Goal: Check status: Check status

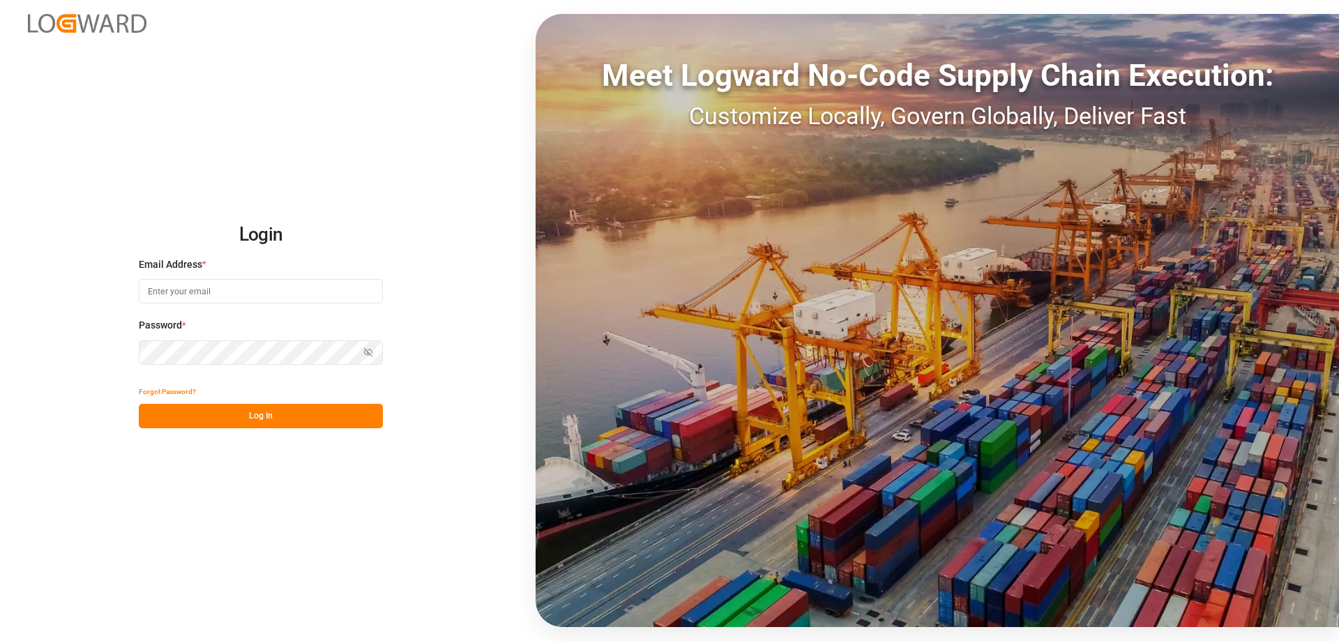
type input "mara-lynn.tan@leschaco.com"
click at [236, 409] on button "Log In" at bounding box center [261, 416] width 244 height 24
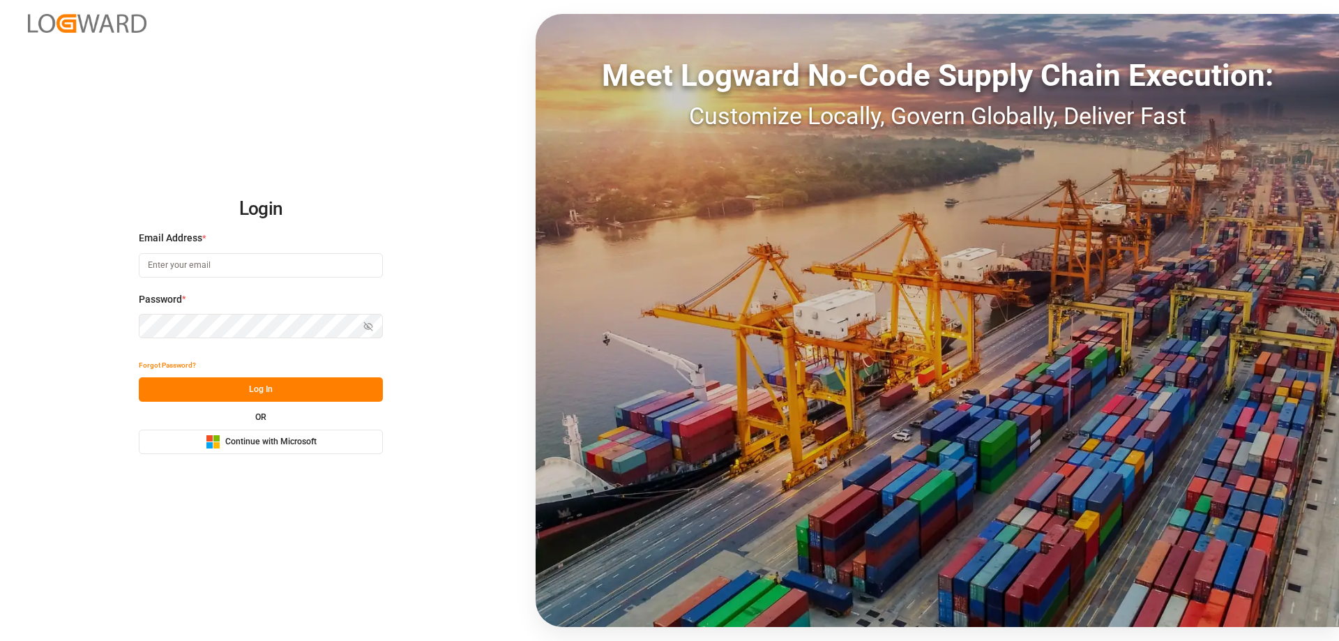
type input "mara-lynn.tan@leschaco.com"
click at [269, 386] on button "Log In" at bounding box center [261, 389] width 244 height 24
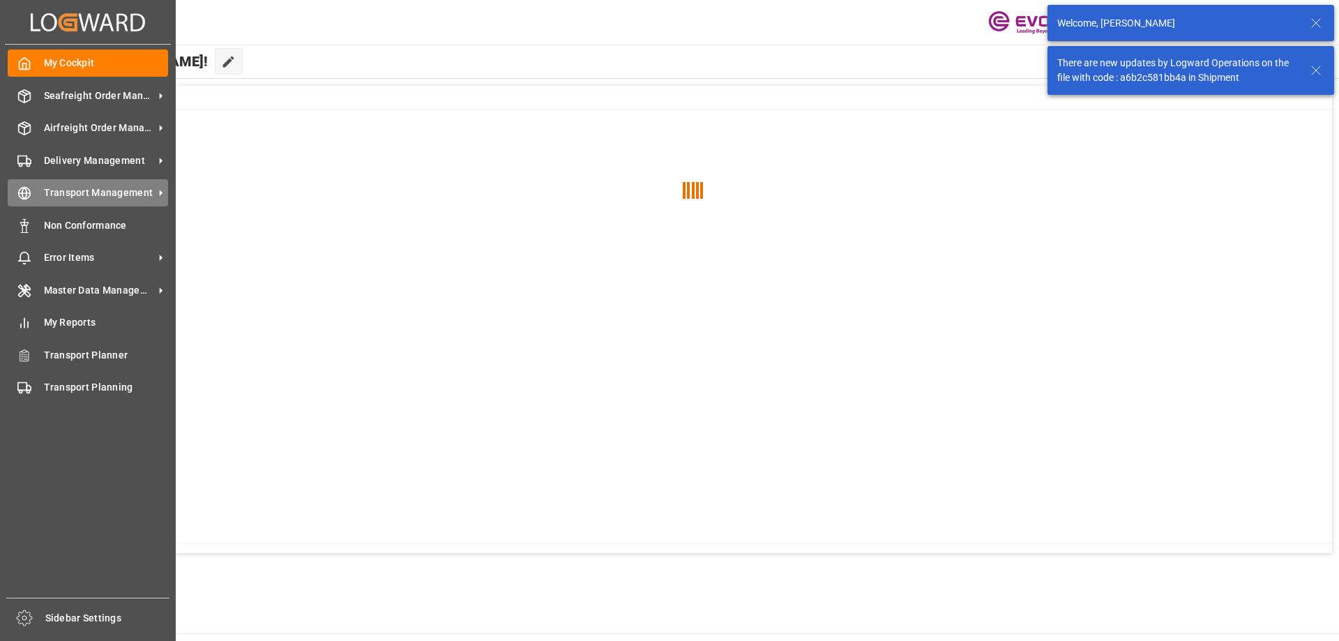
click at [34, 197] on div "Transport Management Transport Management" at bounding box center [88, 192] width 160 height 27
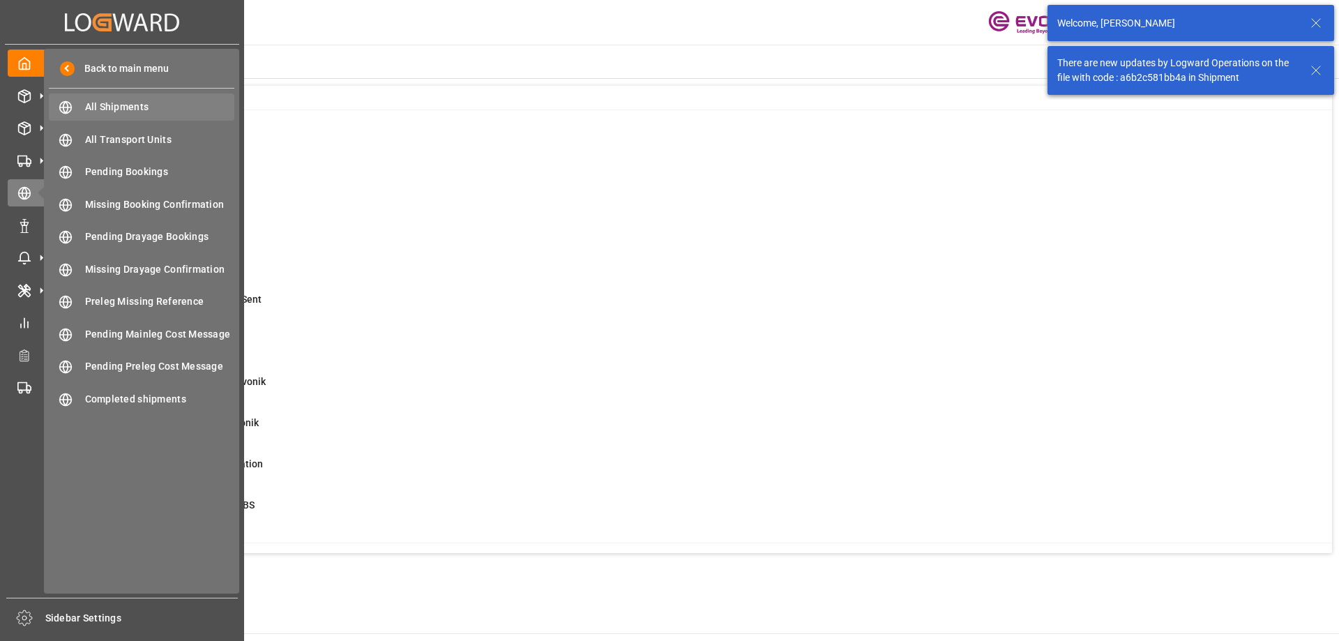
click at [182, 104] on span "All Shipments" at bounding box center [160, 107] width 150 height 15
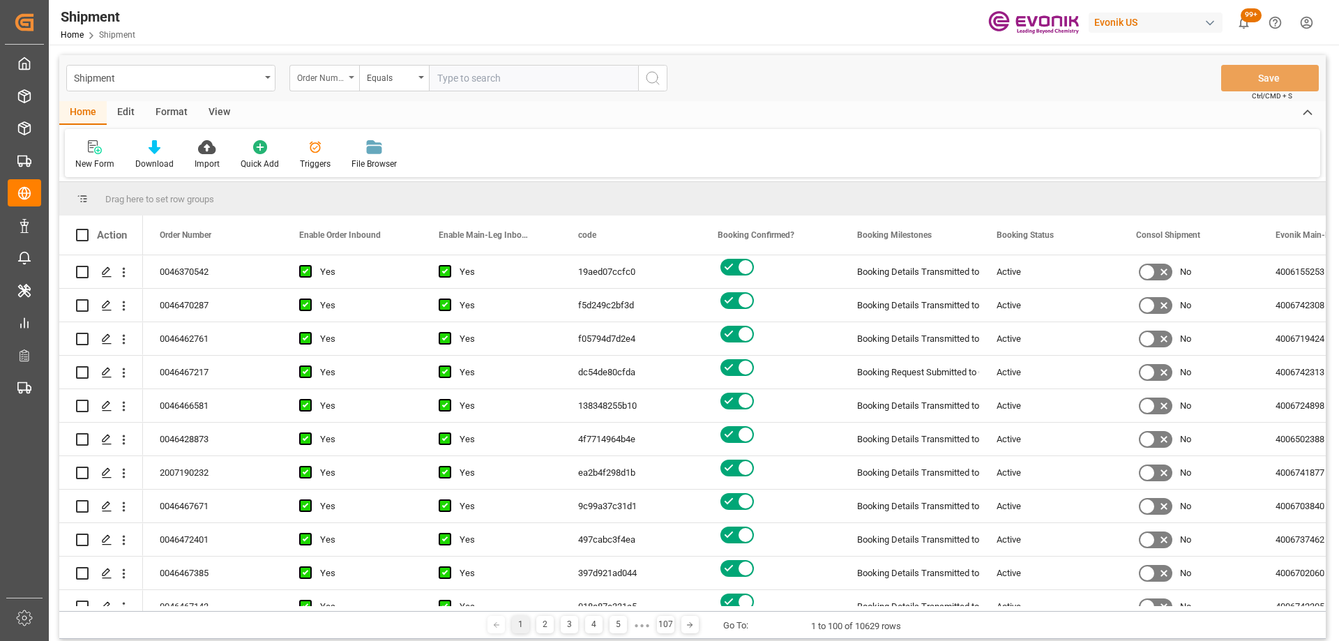
click at [333, 77] on div "Order Number" at bounding box center [320, 76] width 47 height 16
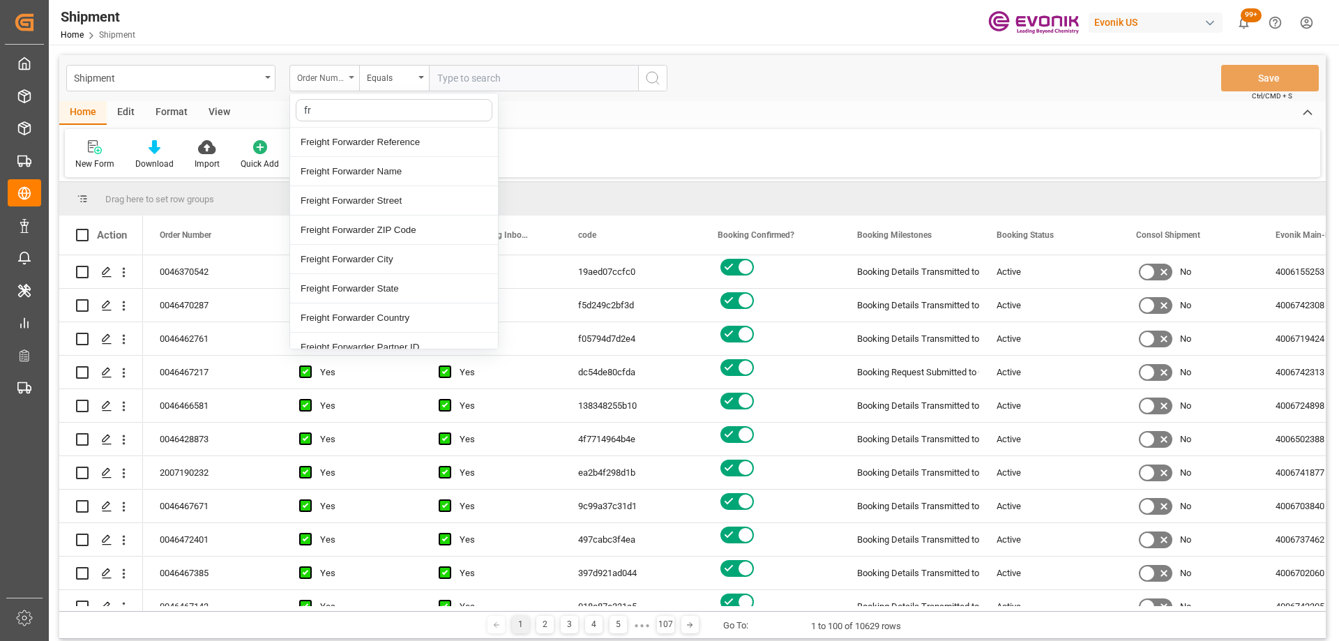
type input "fre"
click at [340, 135] on div "Freight Forwarder Reference" at bounding box center [394, 142] width 208 height 29
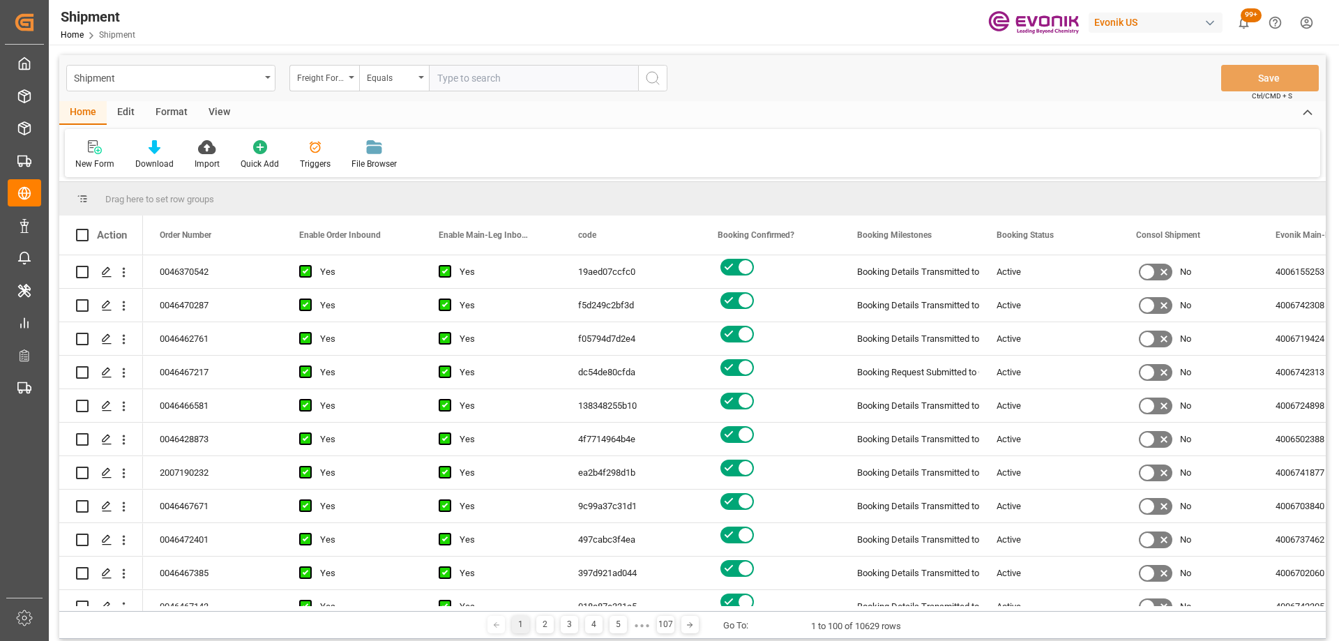
click at [525, 77] on input "text" at bounding box center [533, 78] width 209 height 27
type input "250905000135"
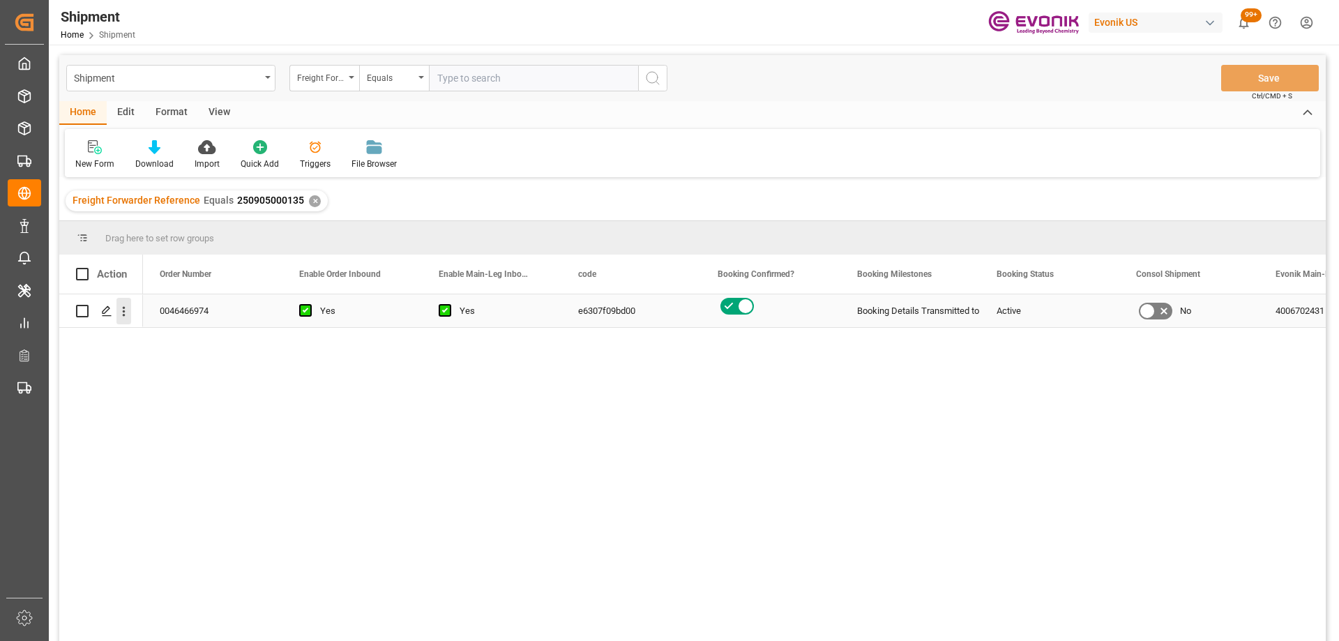
click at [122, 310] on icon "open menu" at bounding box center [123, 311] width 15 height 15
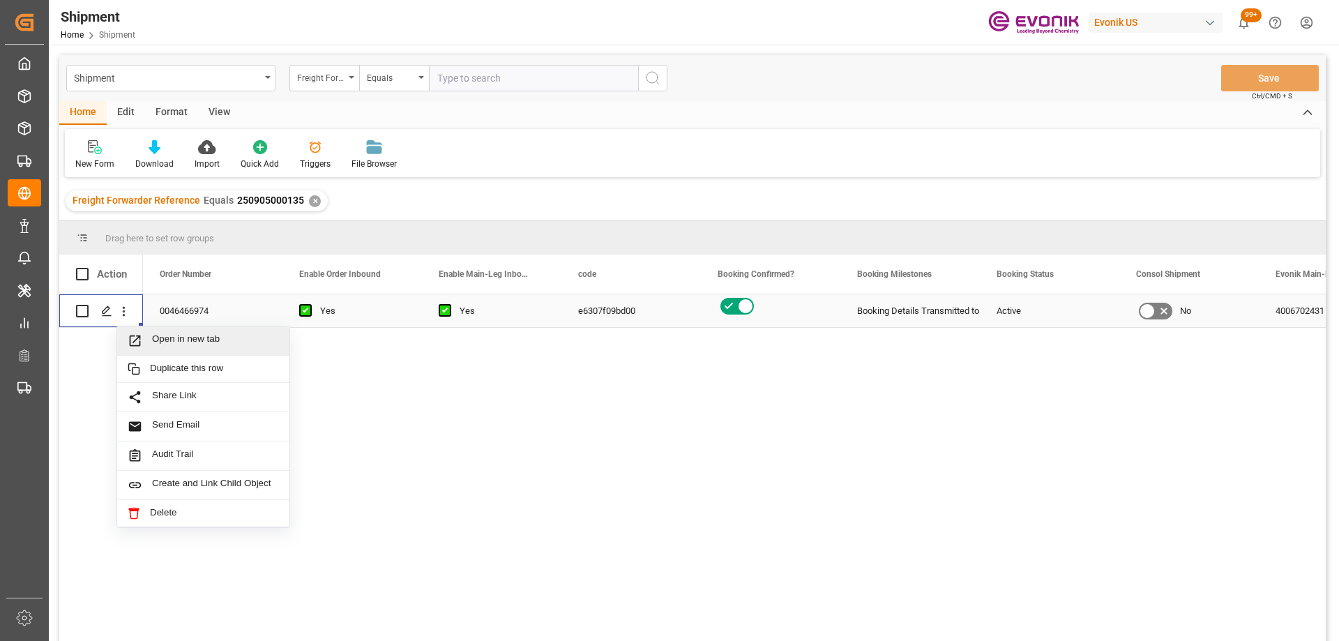
click at [170, 351] on div "Open in new tab" at bounding box center [203, 340] width 172 height 29
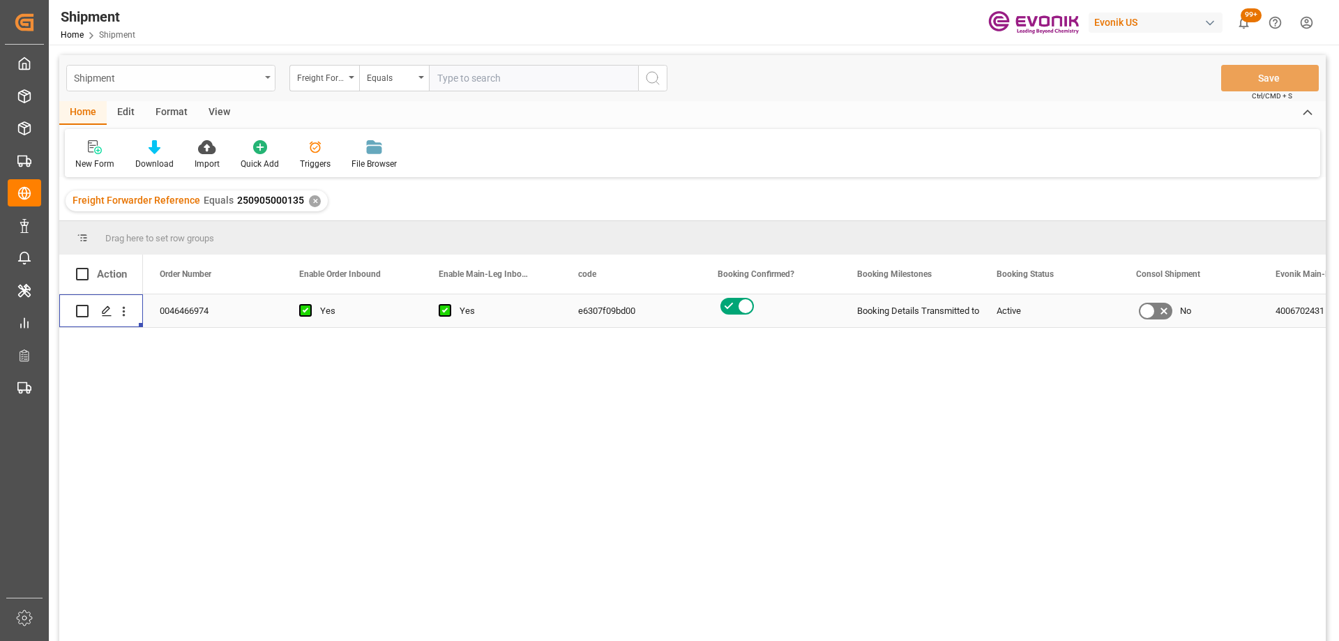
click at [184, 69] on div "Shipment" at bounding box center [167, 76] width 186 height 17
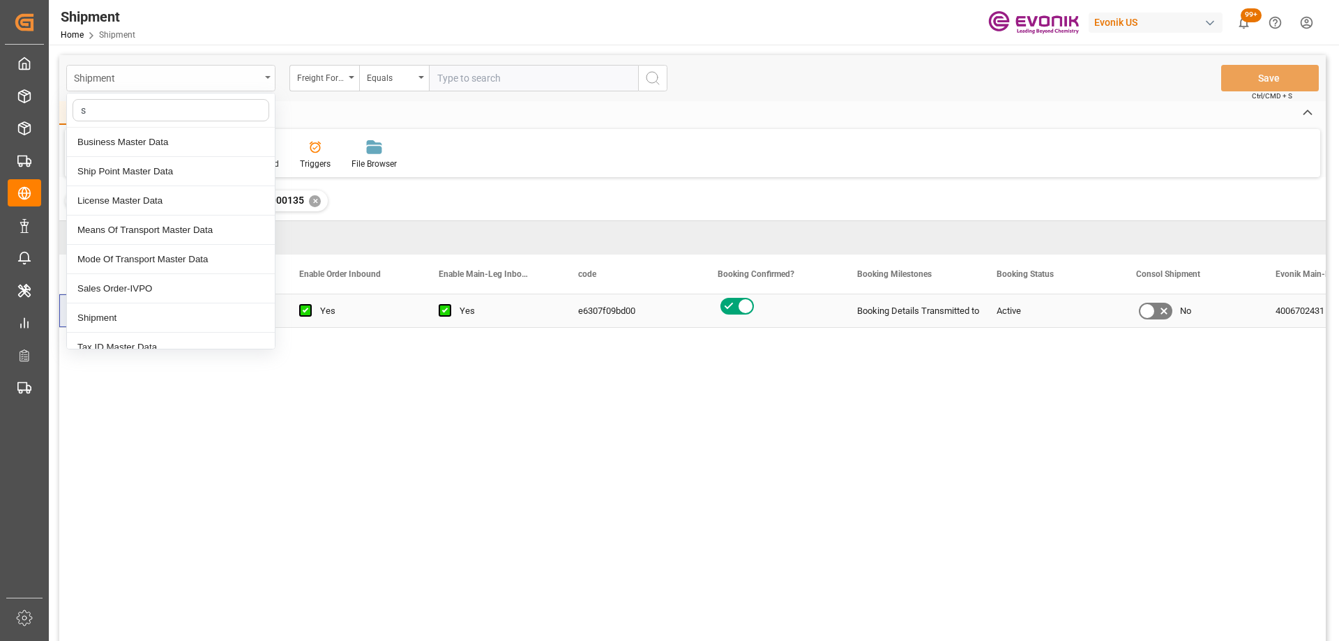
type input "sa"
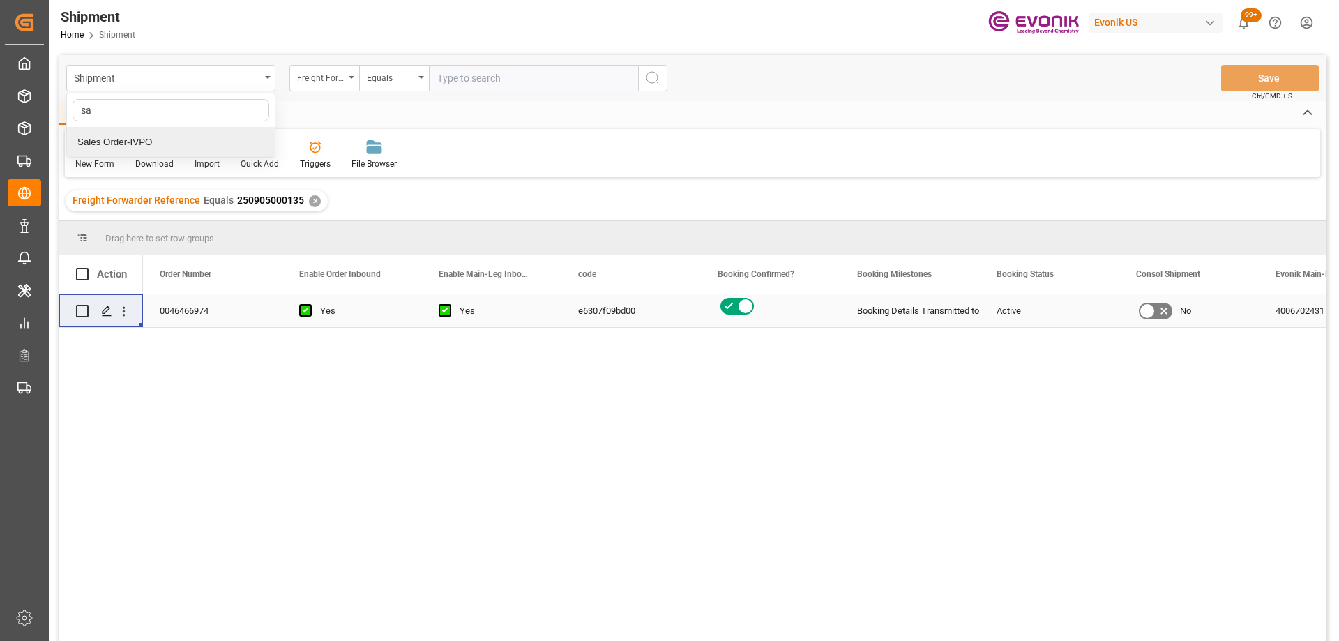
click at [167, 140] on div "Sales Order-IVPO" at bounding box center [171, 142] width 208 height 29
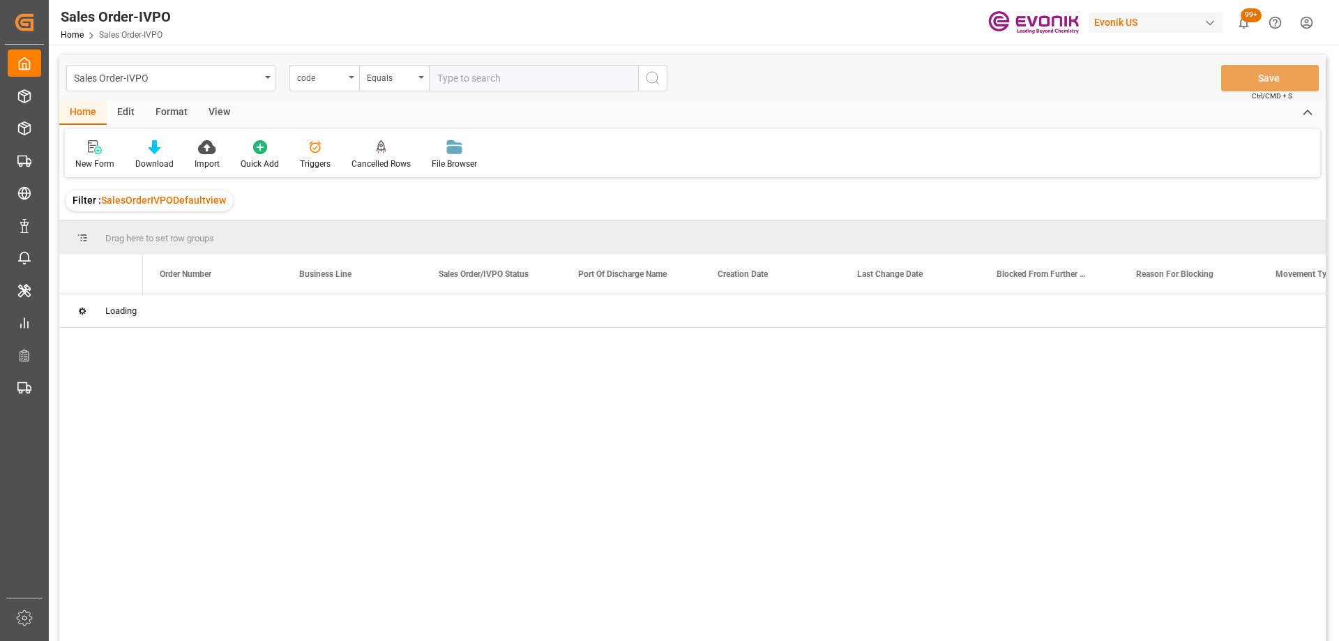
click at [340, 76] on div "code" at bounding box center [320, 76] width 47 height 16
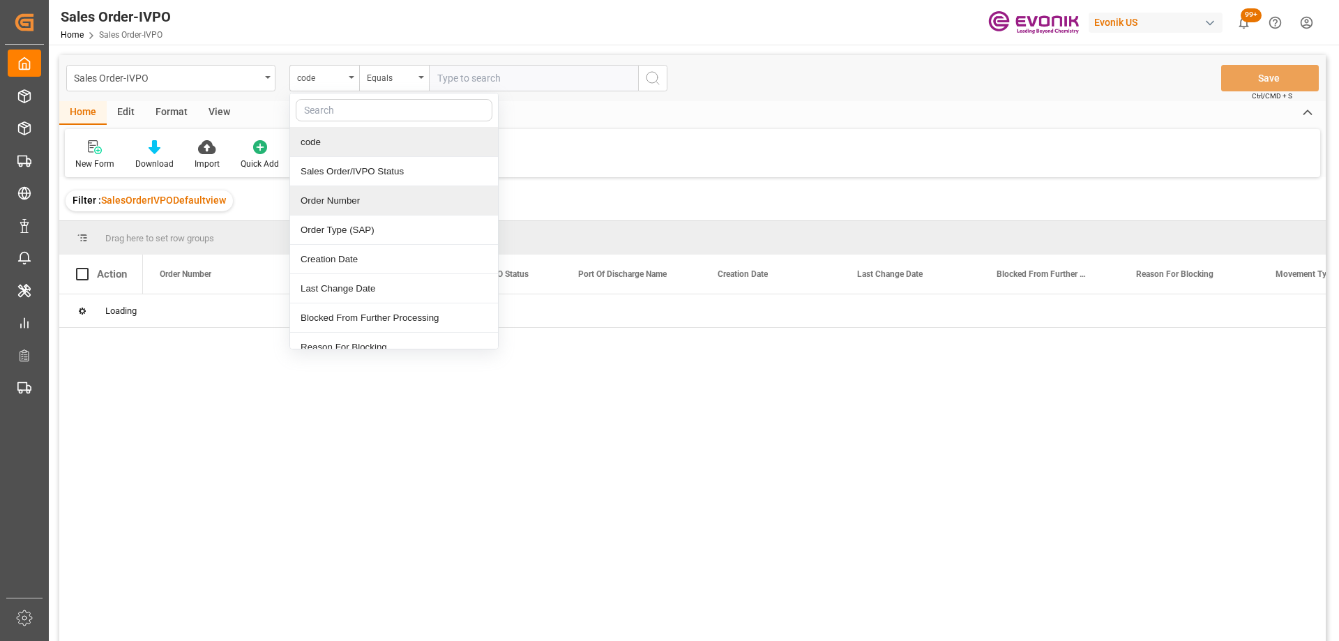
click at [362, 197] on div "Order Number" at bounding box center [394, 200] width 208 height 29
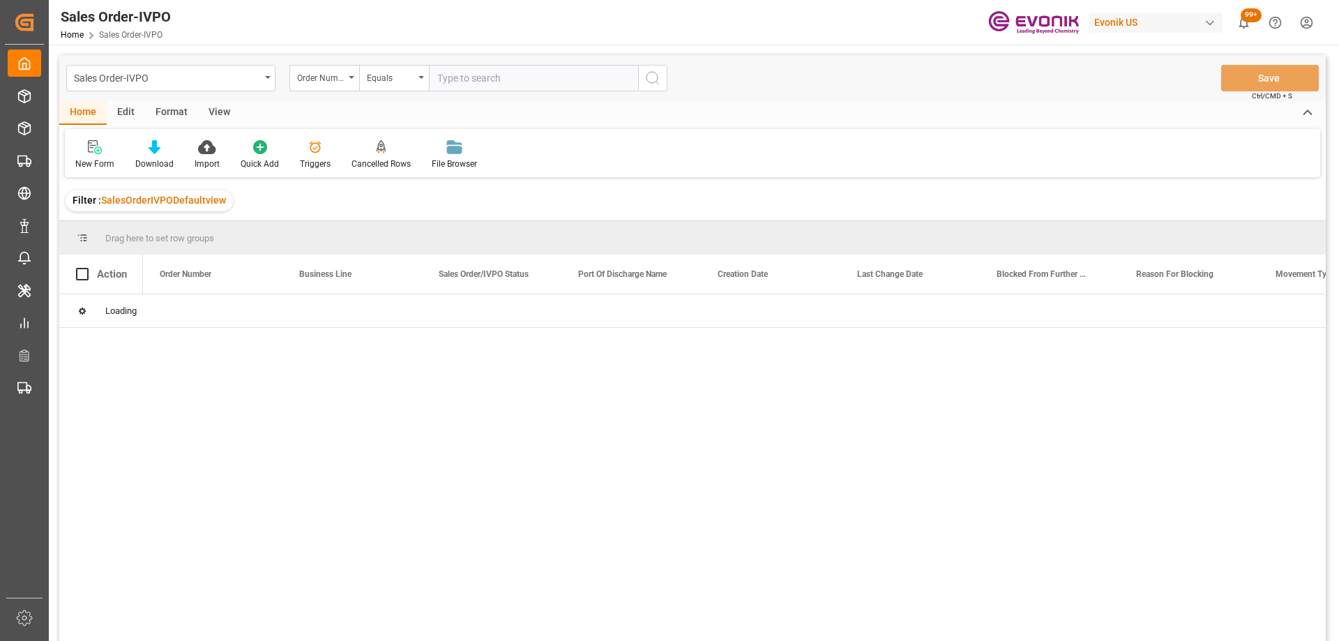
click at [462, 86] on input "text" at bounding box center [533, 78] width 209 height 27
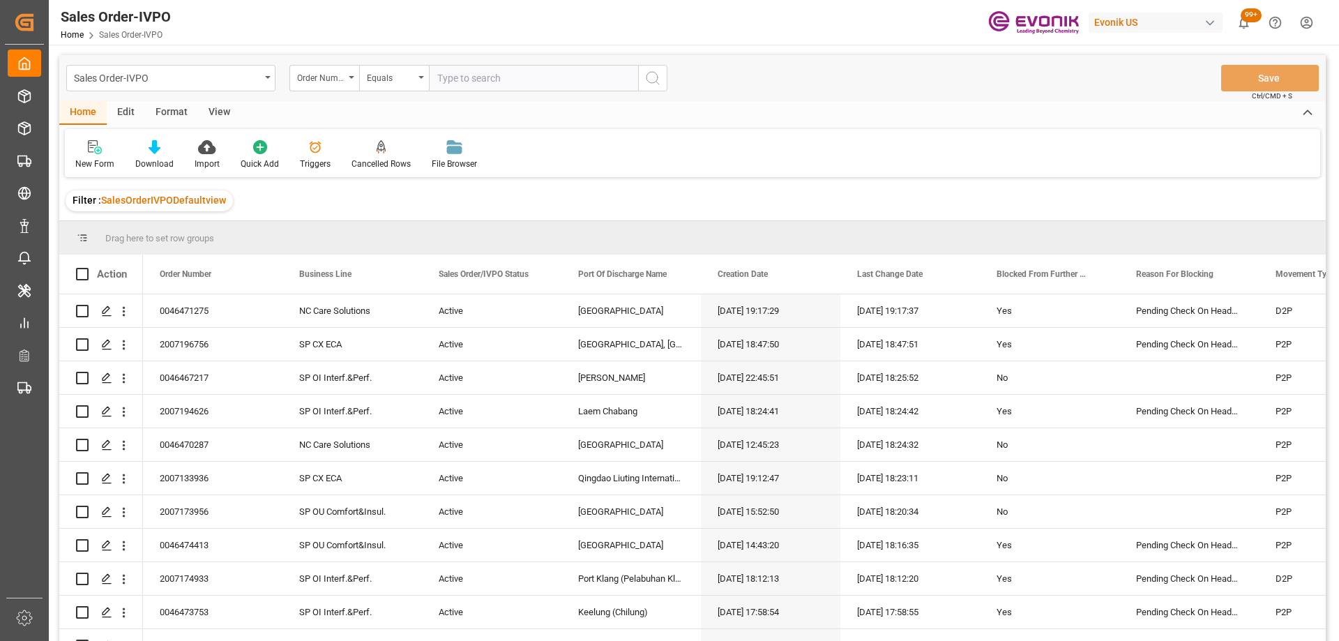
paste input "0046466974"
type input "0046466974"
click at [654, 76] on icon "search button" at bounding box center [652, 78] width 17 height 17
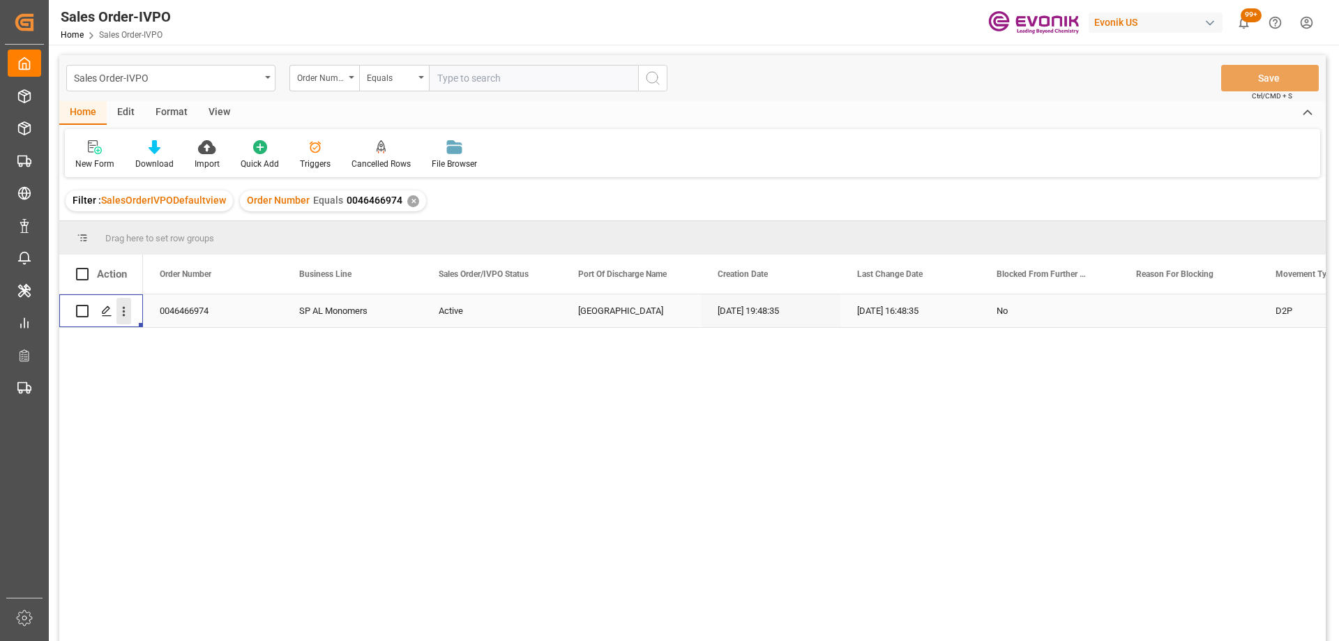
click at [126, 309] on icon "open menu" at bounding box center [123, 311] width 15 height 15
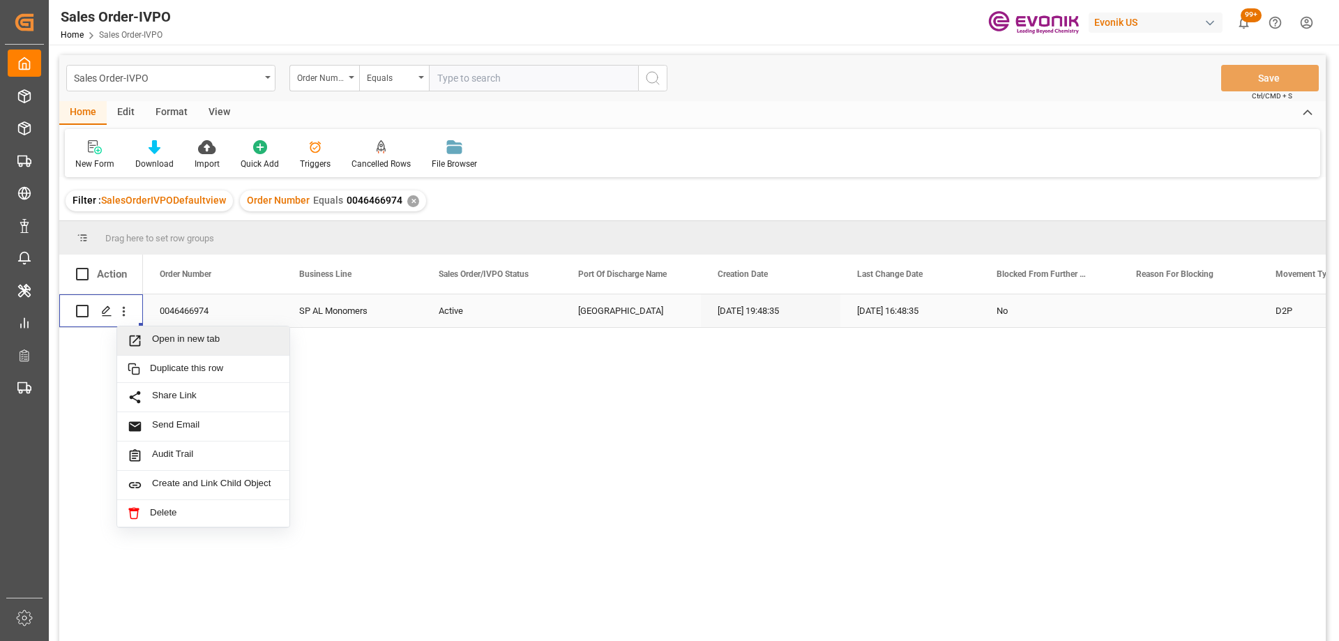
click at [165, 337] on span "Open in new tab" at bounding box center [215, 340] width 127 height 15
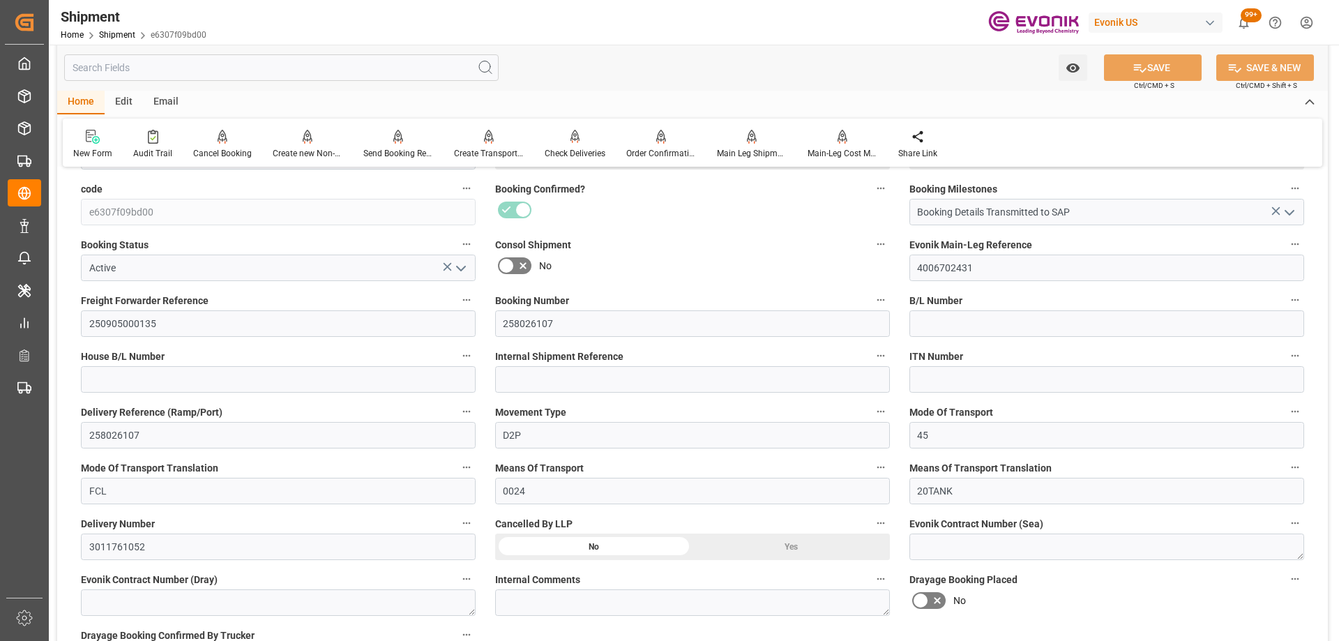
scroll to position [209, 0]
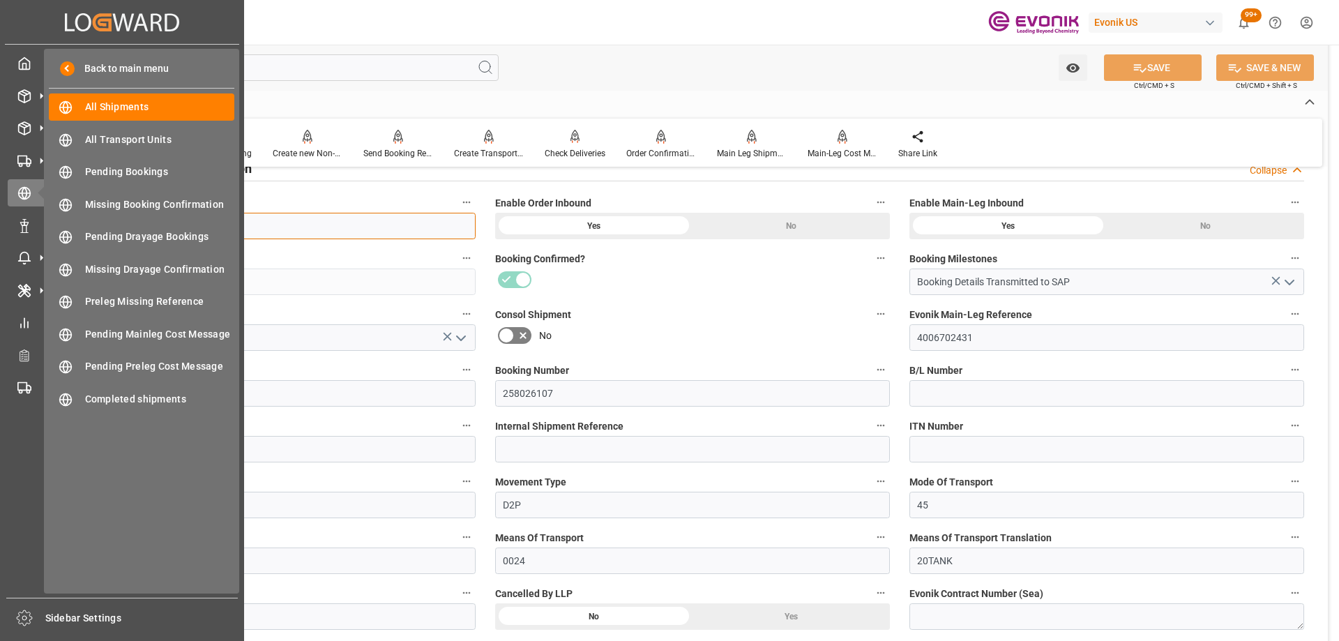
drag, startPoint x: 45, startPoint y: 211, endPoint x: 24, endPoint y: 208, distance: 21.8
click at [24, 208] on div "Created by potrace 1.15, written by [PERSON_NAME] [DATE]-[DATE] Created by potr…" at bounding box center [669, 320] width 1339 height 641
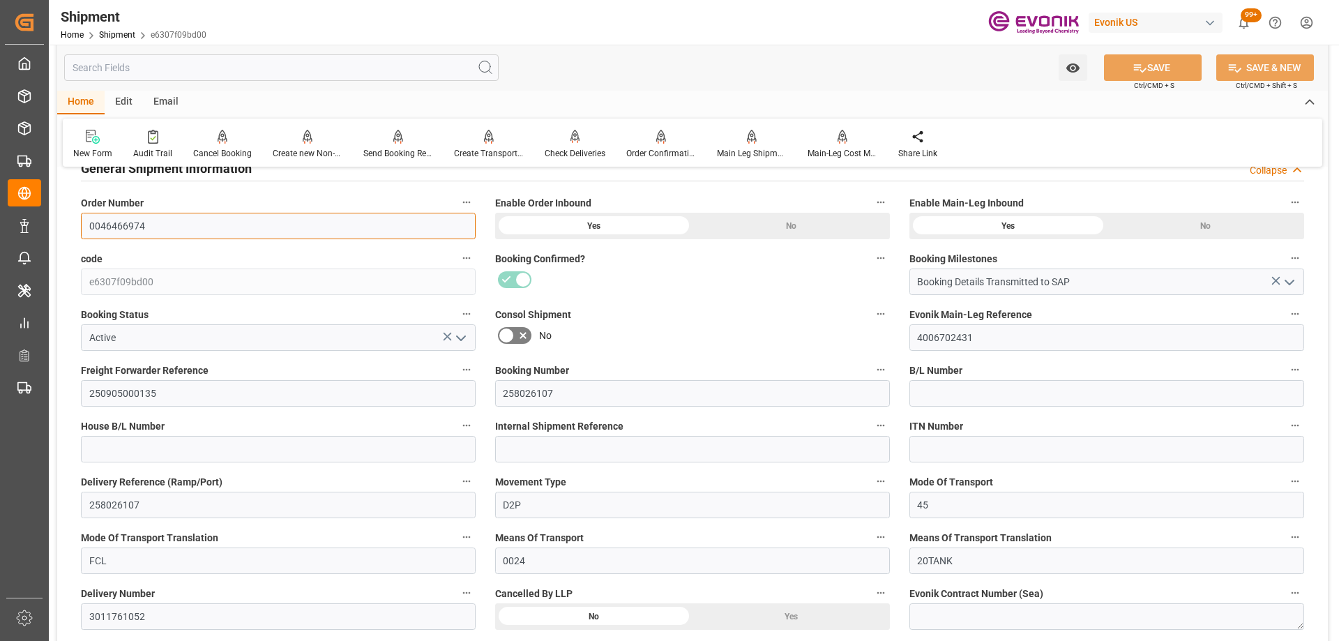
scroll to position [488, 0]
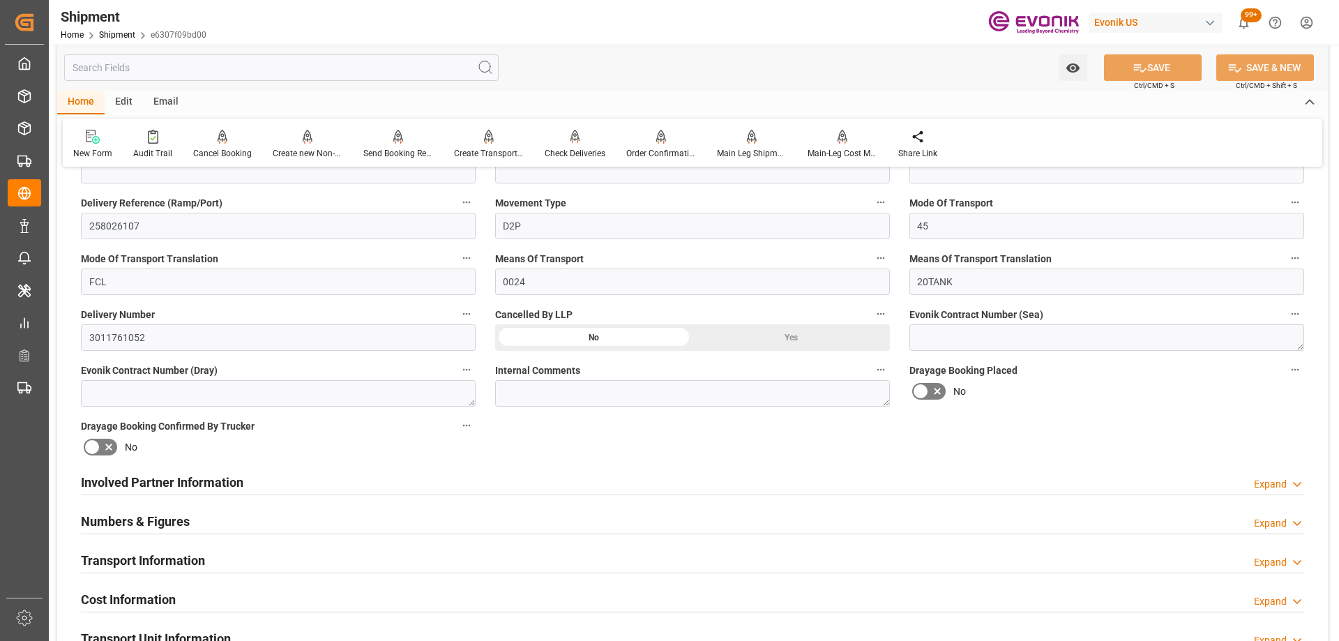
click at [345, 478] on div "Involved Partner Information Expand" at bounding box center [692, 481] width 1223 height 27
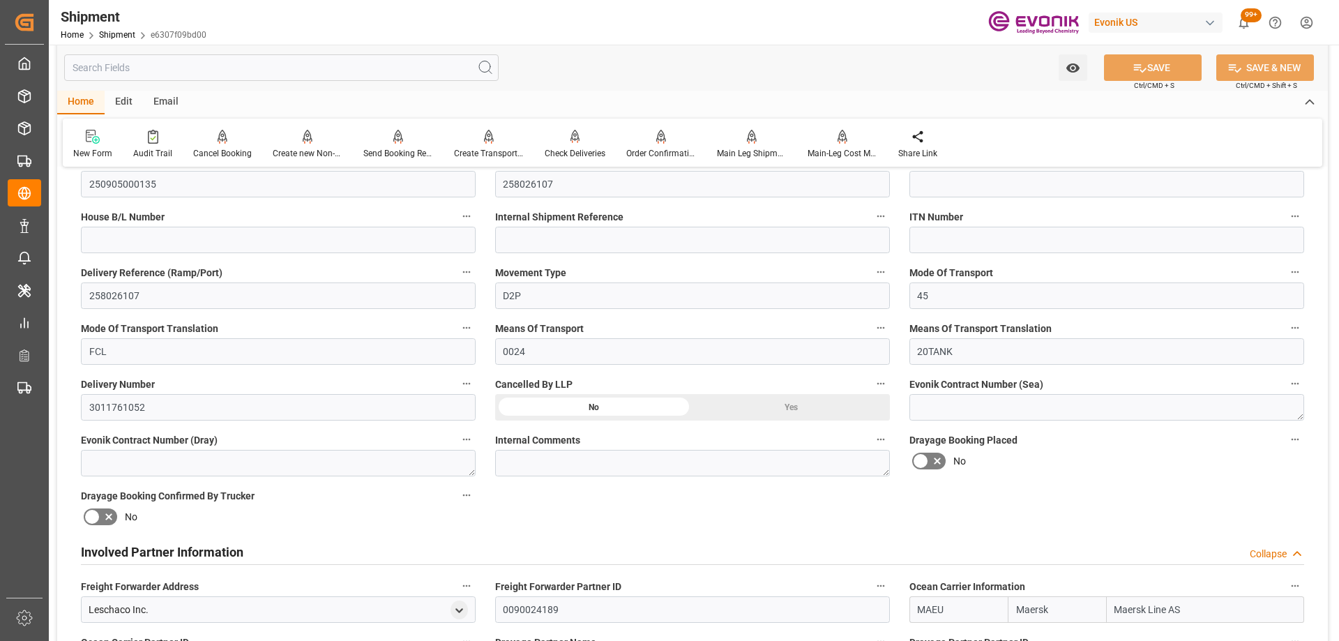
scroll to position [70, 0]
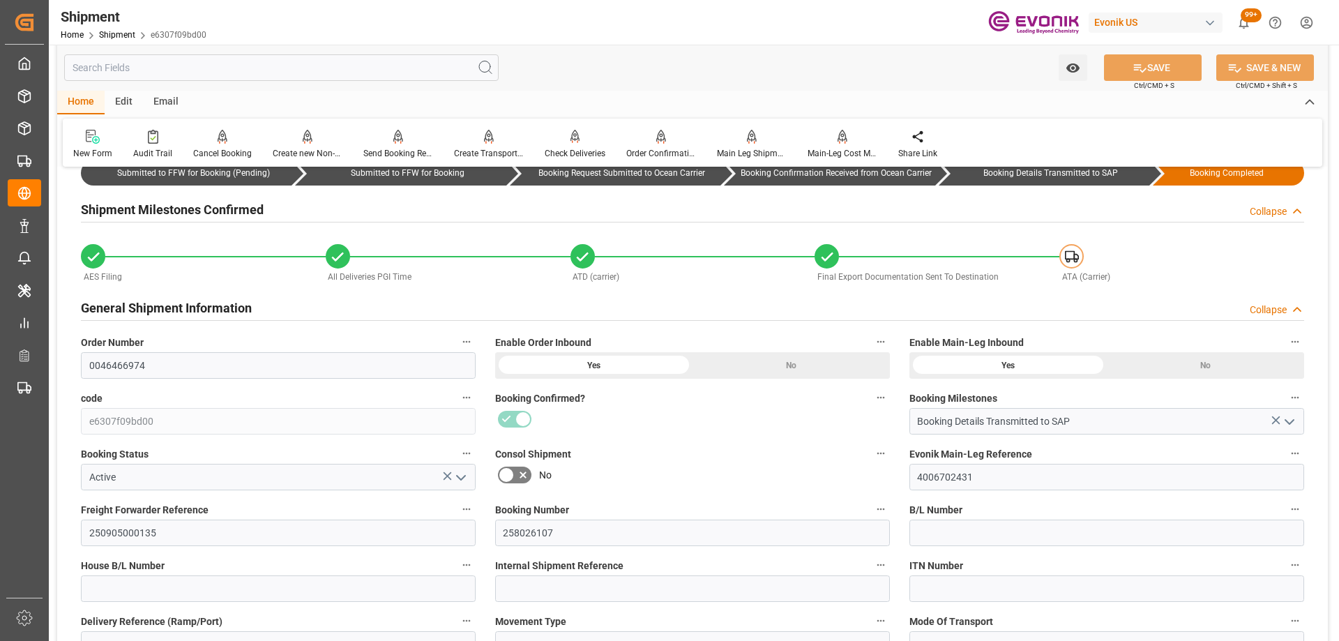
click at [653, 469] on div "No" at bounding box center [692, 475] width 395 height 22
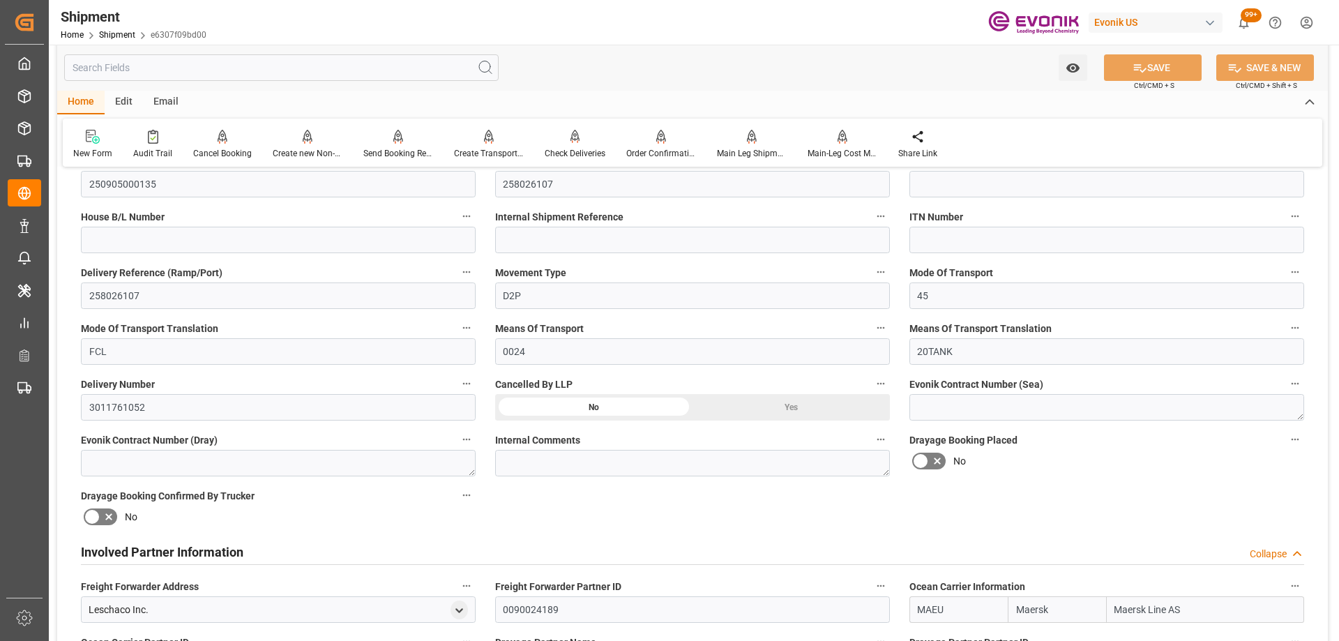
scroll to position [628, 0]
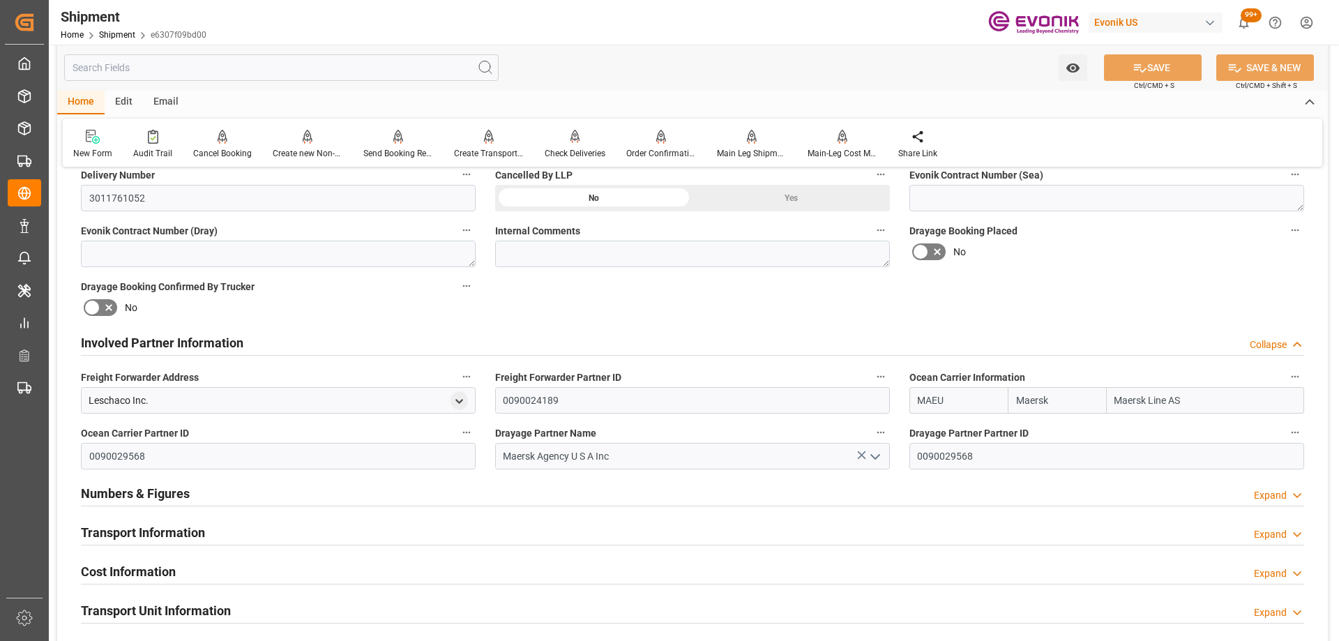
click at [891, 430] on div "Drayage Partner Name Maersk Agency U S A Inc" at bounding box center [692, 446] width 414 height 56
click at [882, 437] on icon "button" at bounding box center [880, 432] width 11 height 11
click at [895, 434] on icon at bounding box center [890, 432] width 15 height 15
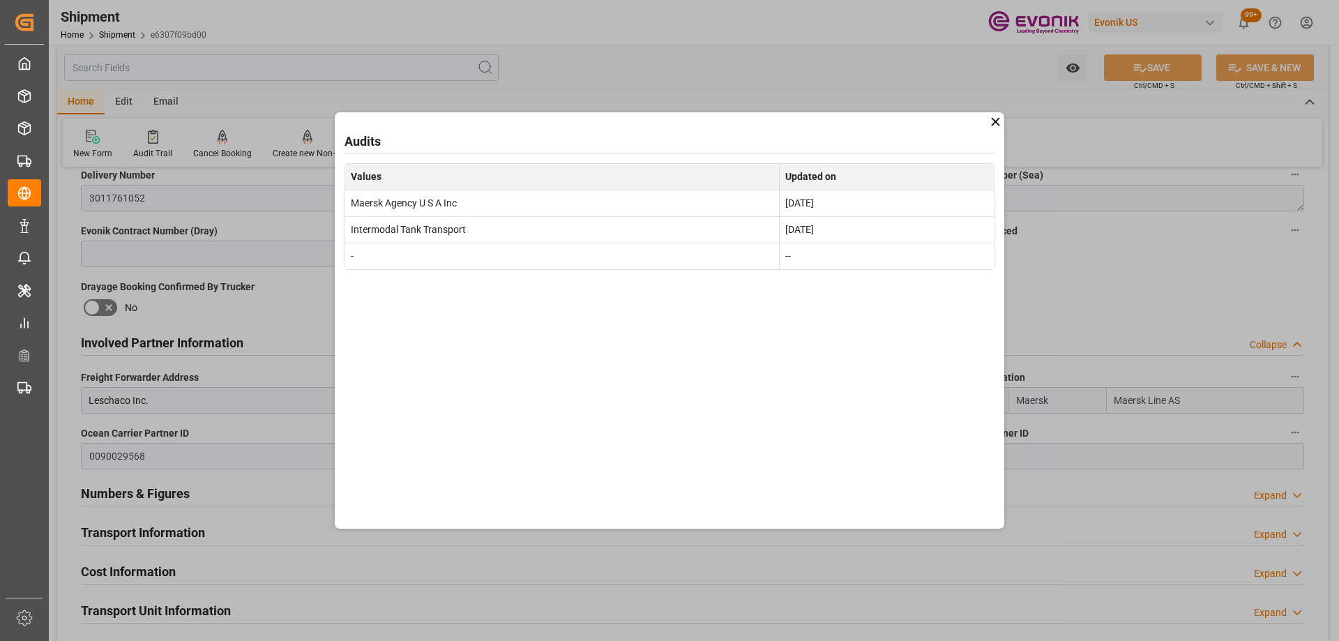
click at [994, 122] on icon at bounding box center [995, 121] width 8 height 8
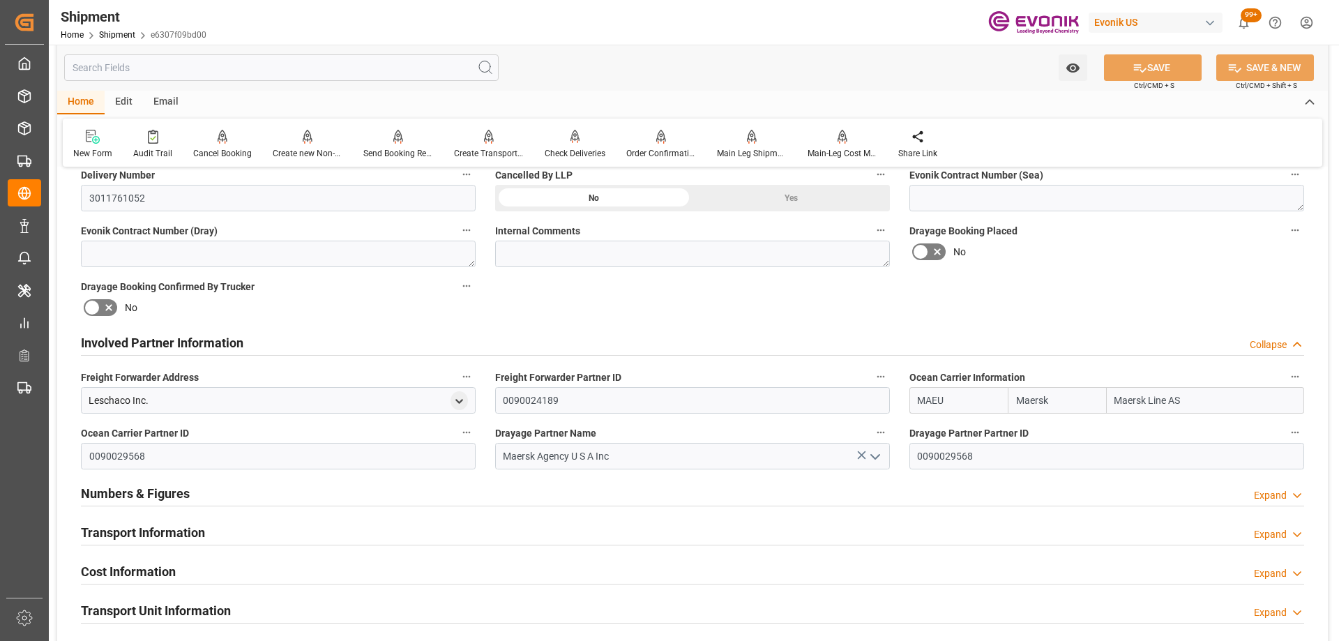
click at [451, 391] on div "Leschaco Inc." at bounding box center [278, 400] width 395 height 27
click at [461, 398] on icon "open menu" at bounding box center [459, 401] width 12 height 12
click at [471, 313] on div "No" at bounding box center [278, 307] width 395 height 22
click at [213, 342] on h2 "Involved Partner Information" at bounding box center [162, 342] width 162 height 19
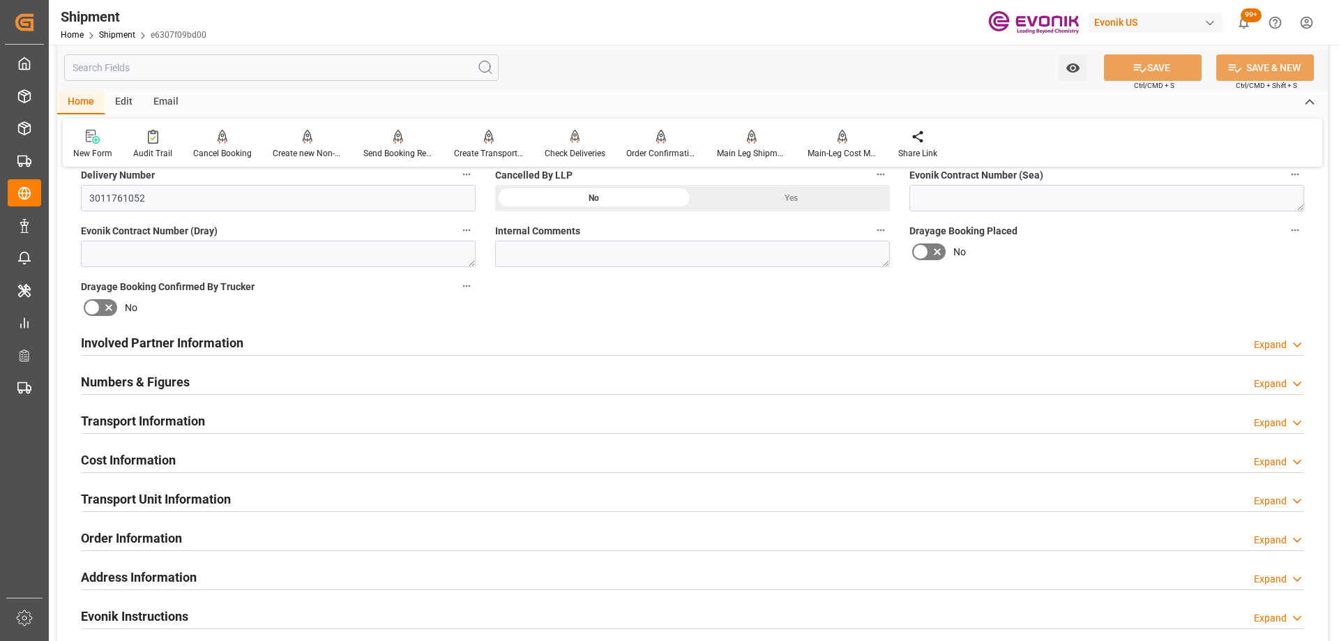
click at [213, 342] on h2 "Involved Partner Information" at bounding box center [162, 342] width 162 height 19
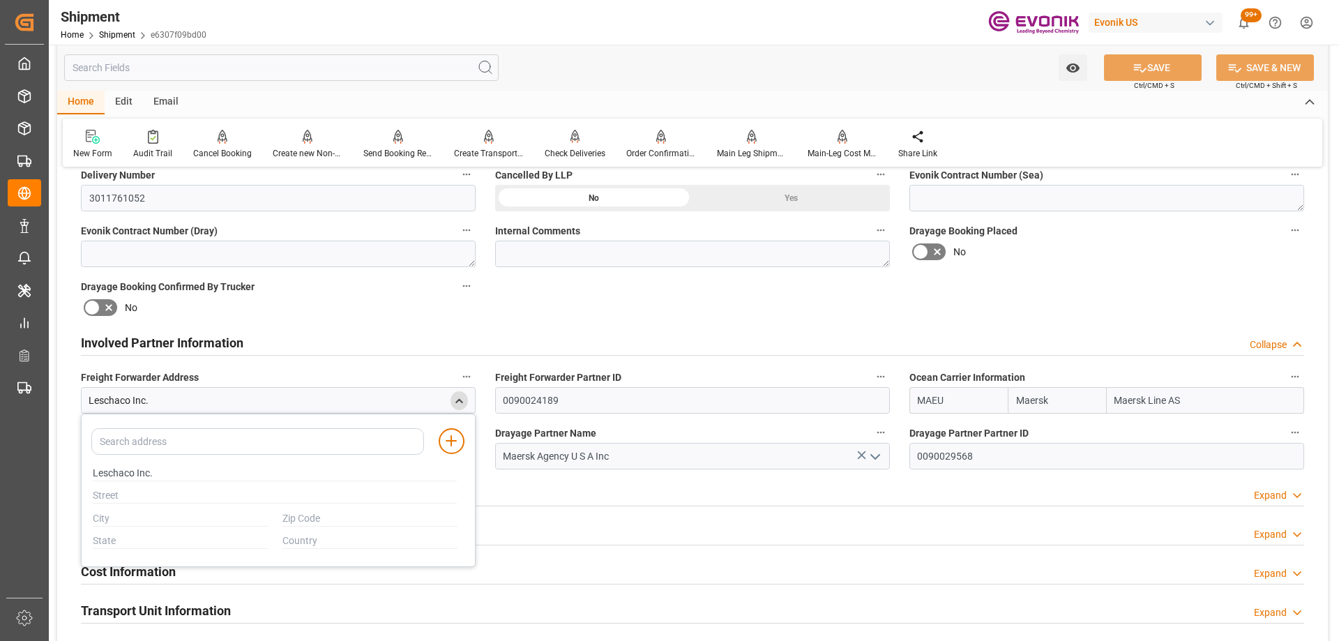
click at [377, 308] on div "No" at bounding box center [278, 307] width 395 height 22
click at [464, 398] on icon "close menu" at bounding box center [459, 401] width 12 height 12
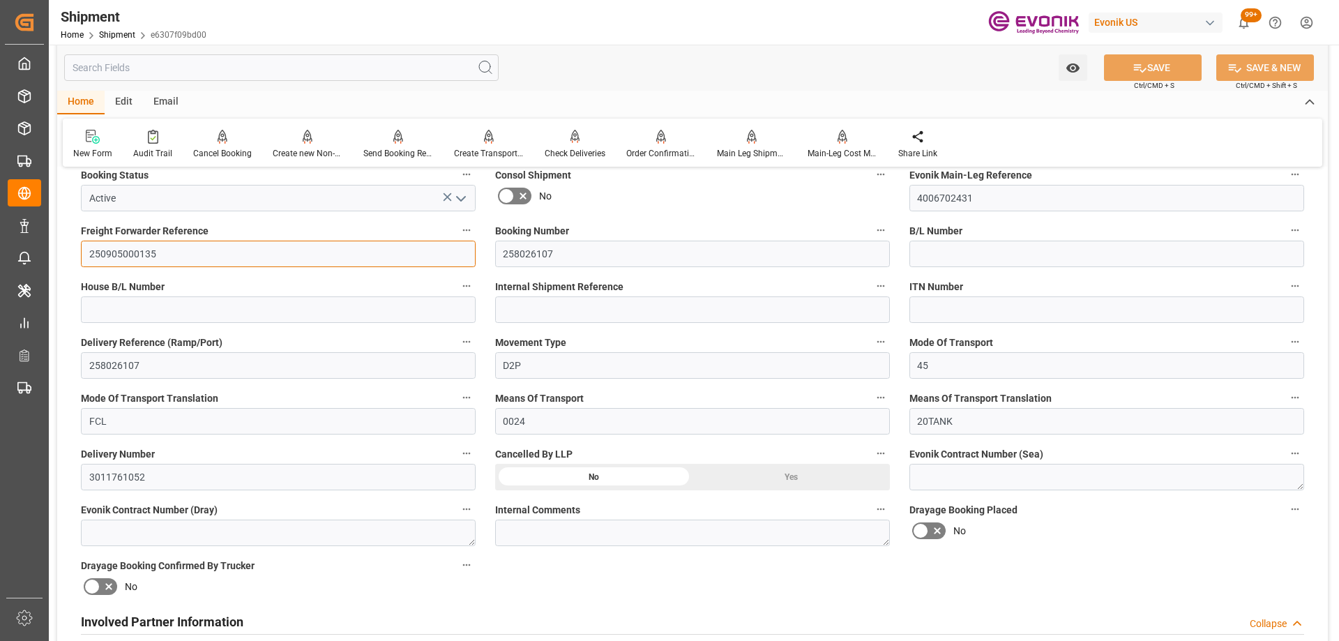
drag, startPoint x: 145, startPoint y: 254, endPoint x: 73, endPoint y: 252, distance: 71.9
click at [75, 252] on div "Freight Forwarder Reference 250905000135" at bounding box center [278, 244] width 414 height 56
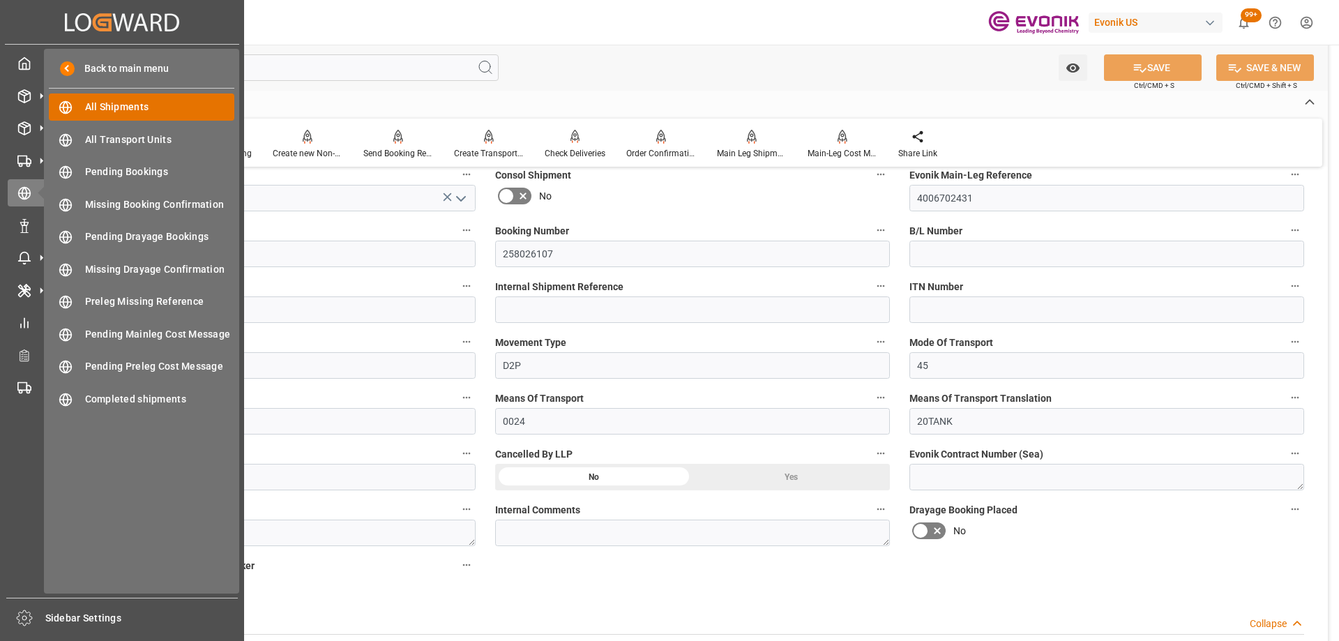
click at [97, 109] on span "All Shipments" at bounding box center [160, 107] width 150 height 15
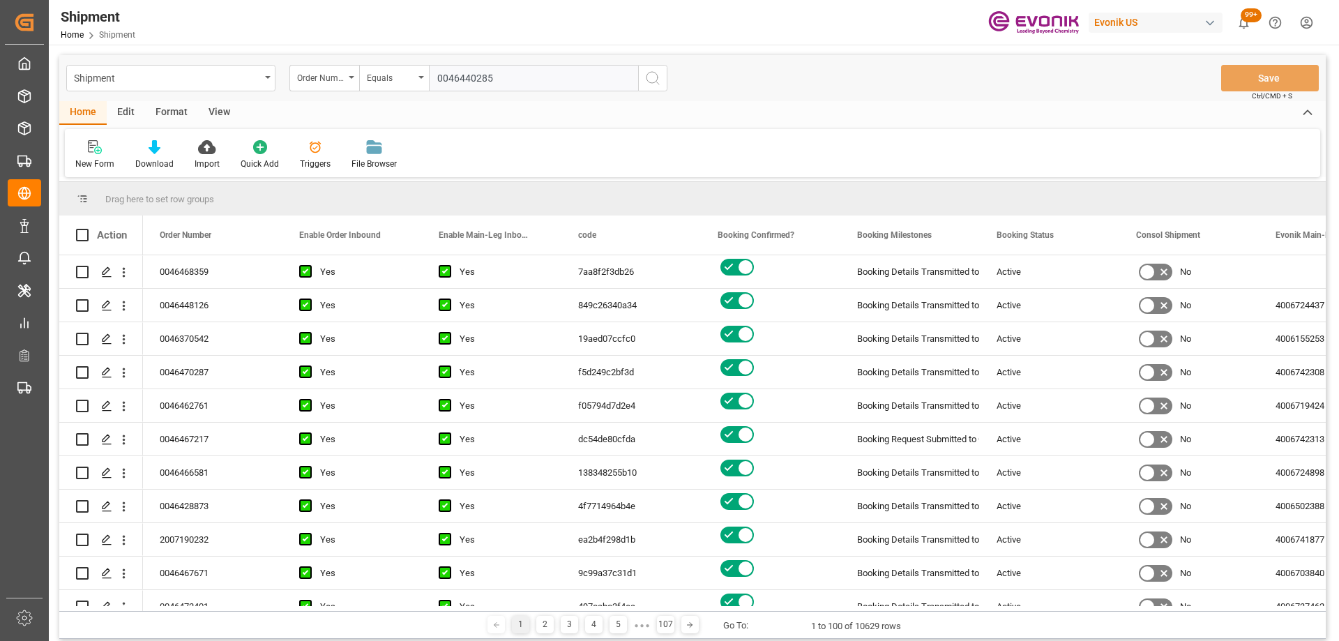
type input "0046440285"
click at [651, 75] on icon "search button" at bounding box center [652, 78] width 17 height 17
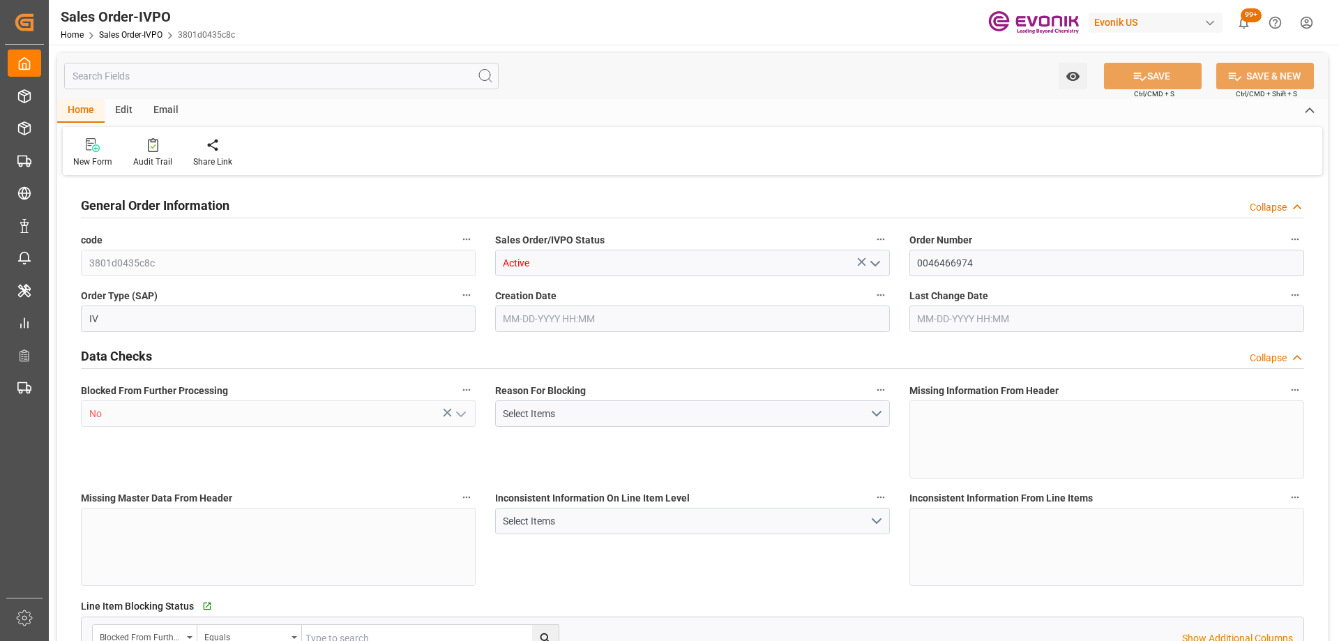
type input "NLRTM"
type input "0"
type input "1"
type input "2"
type input "17252"
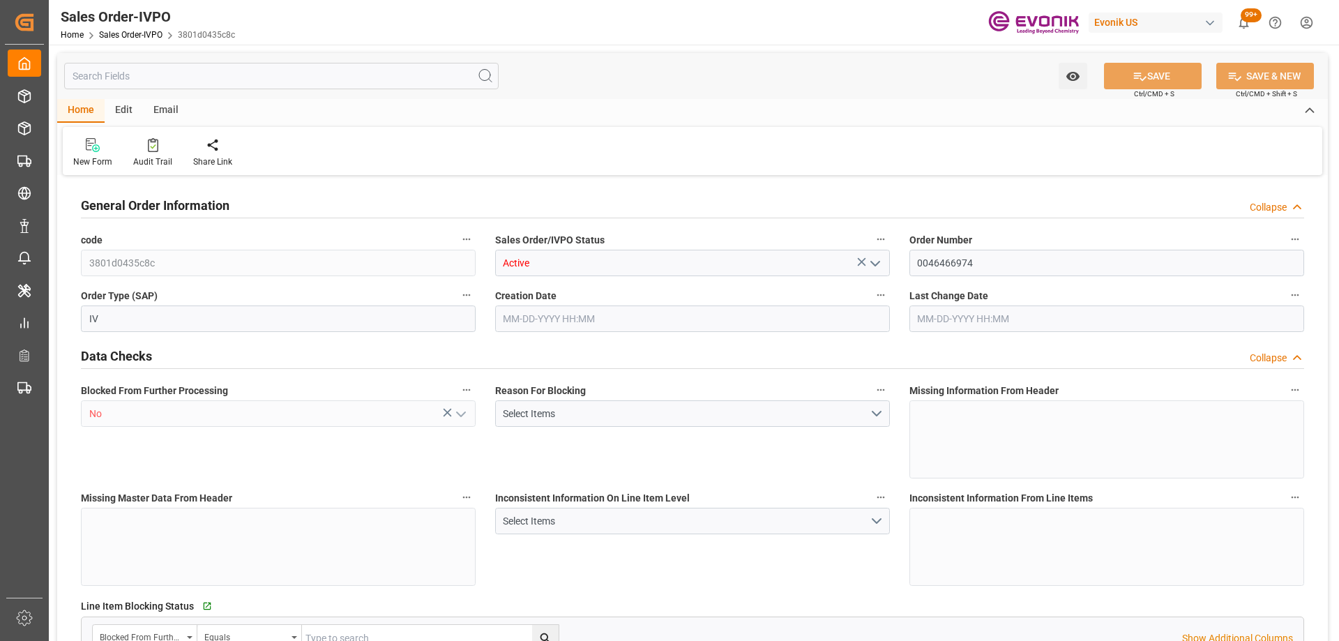
type input "0"
type input "17000"
type input "30"
type input "08-05-2025 19:48"
type input "08-18-2025 16:48"
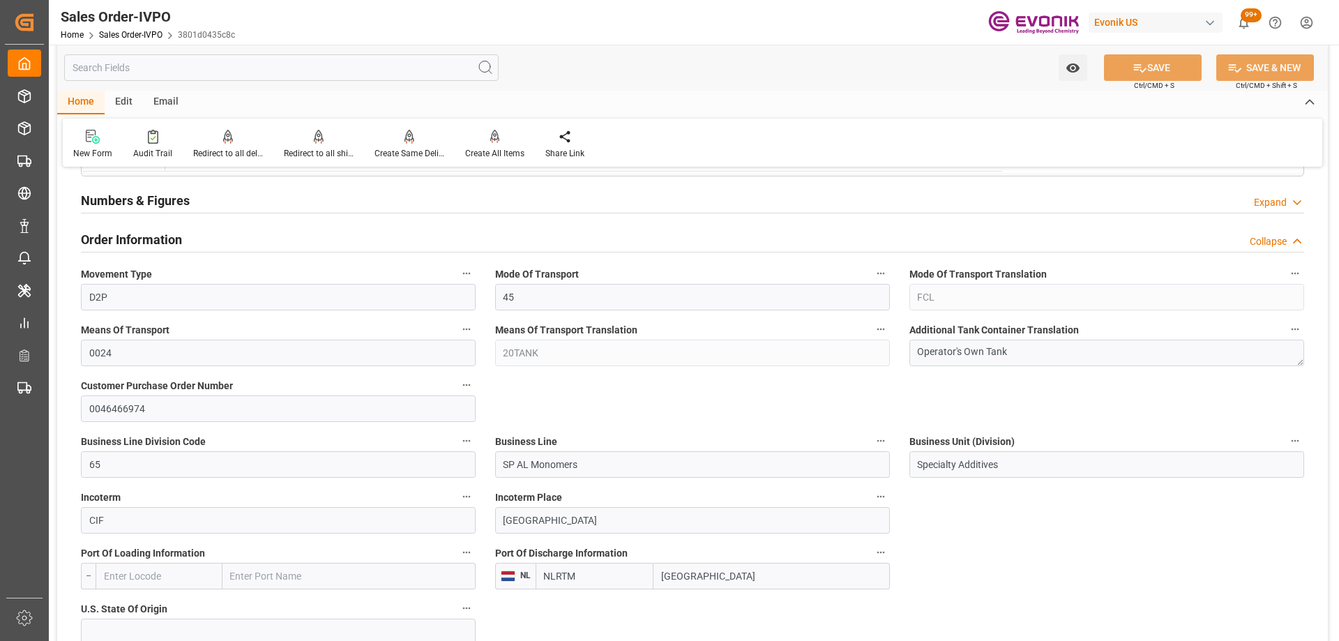
scroll to position [767, 0]
